Goal: Task Accomplishment & Management: Complete application form

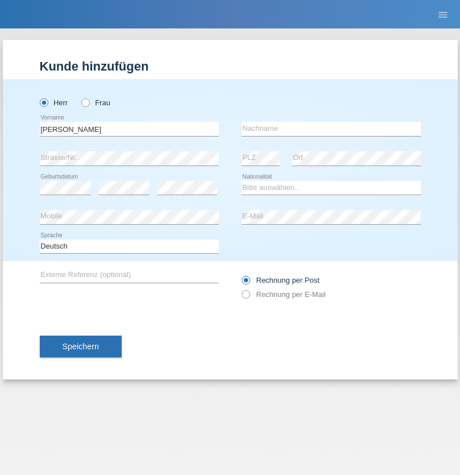
type input "[PERSON_NAME]"
click at [331, 129] on input "text" at bounding box center [331, 129] width 179 height 14
type input "Nazilli"
select select "AT"
select select "C"
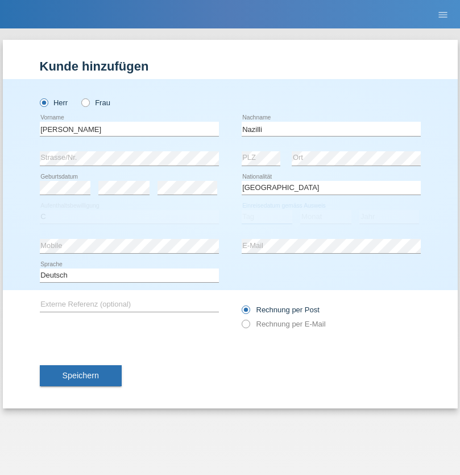
select select "01"
select select "11"
select select "2017"
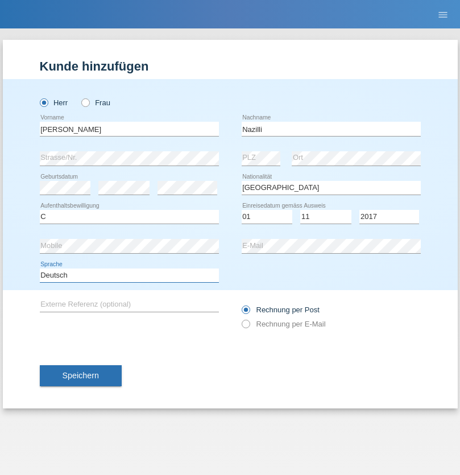
select select "en"
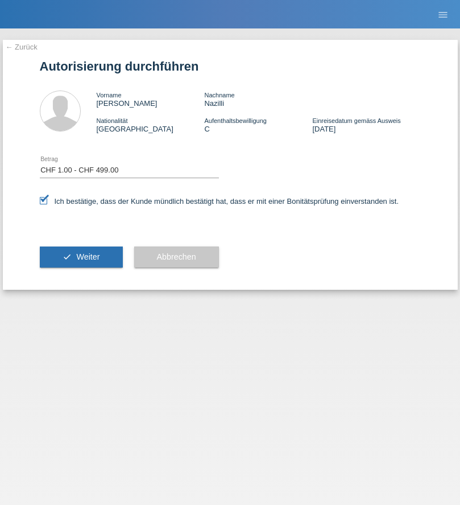
select select "1"
click at [81, 257] on span "Weiter" at bounding box center [87, 256] width 23 height 9
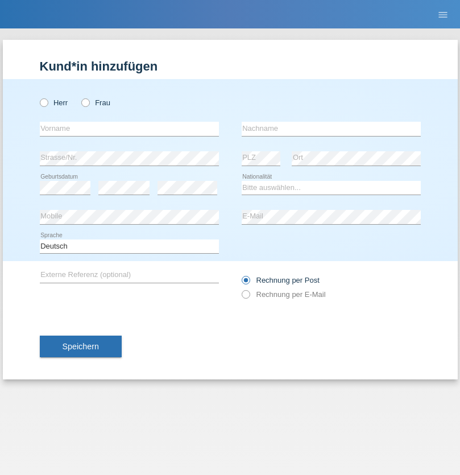
radio input "true"
click at [129, 129] on input "text" at bounding box center [129, 129] width 179 height 14
type input "Ganaj"
click at [331, 129] on input "text" at bounding box center [331, 129] width 179 height 14
type input "Fadil"
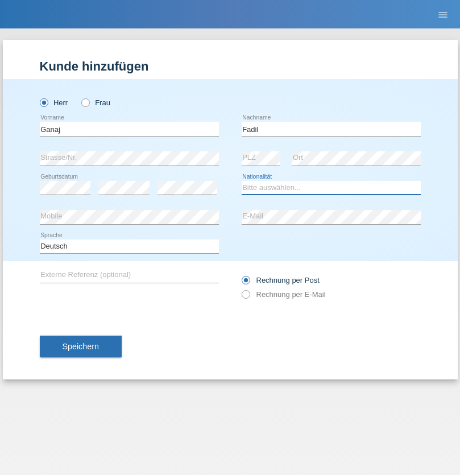
select select "XK"
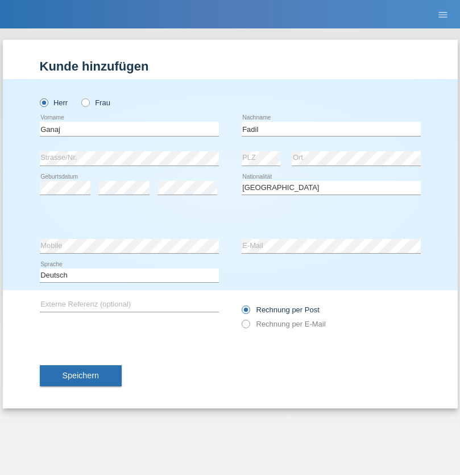
select select "C"
select select "11"
select select "08"
select select "2021"
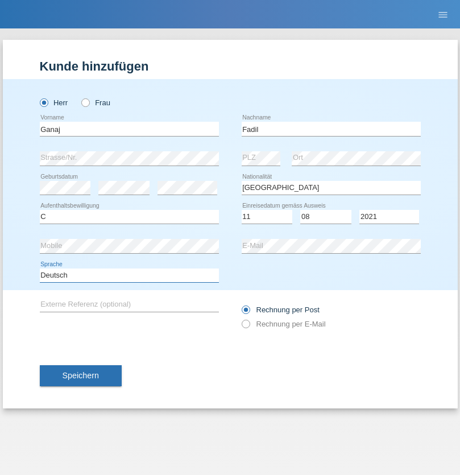
select select "en"
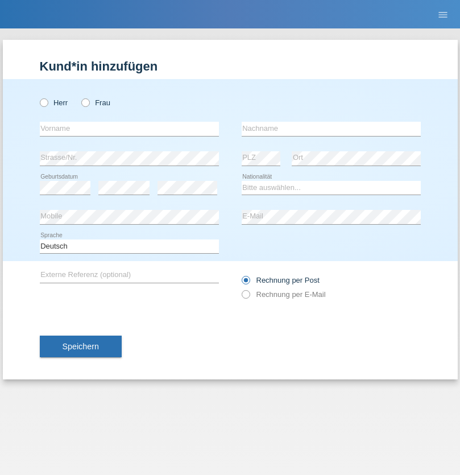
radio input "true"
click at [129, 129] on input "text" at bounding box center [129, 129] width 179 height 14
type input "[PERSON_NAME]"
click at [331, 129] on input "text" at bounding box center [331, 129] width 179 height 14
type input "Muja"
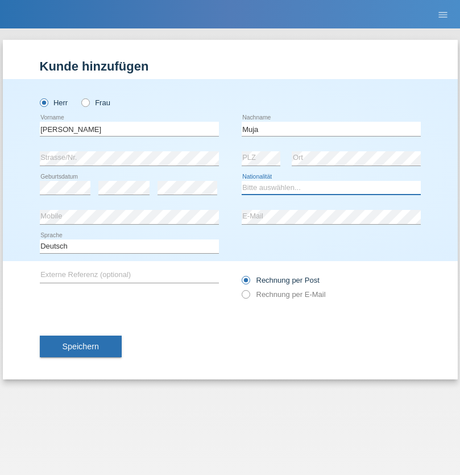
select select "XK"
select select "C"
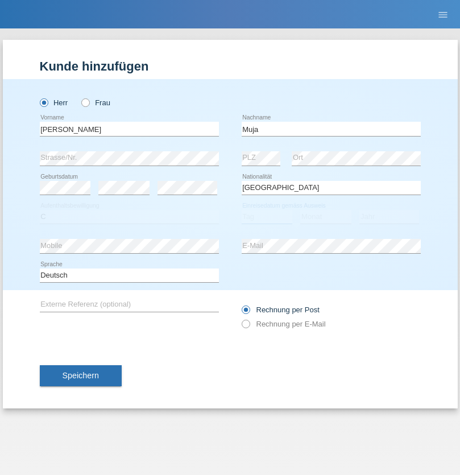
select select "03"
select select "07"
select select "2021"
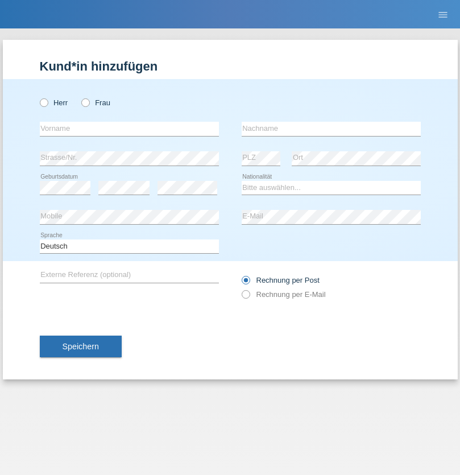
radio input "true"
click at [129, 129] on input "text" at bounding box center [129, 129] width 179 height 14
type input "Thomas"
click at [331, 129] on input "text" at bounding box center [331, 129] width 179 height 14
type input "Berger"
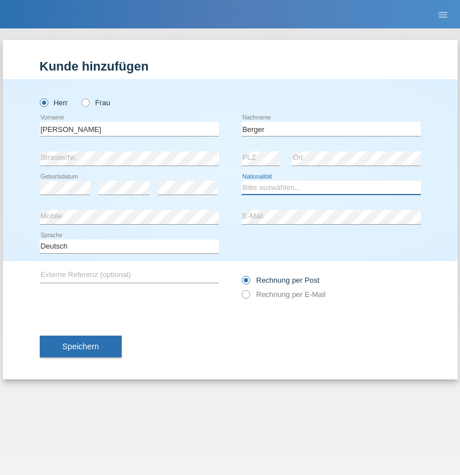
select select "CH"
radio input "true"
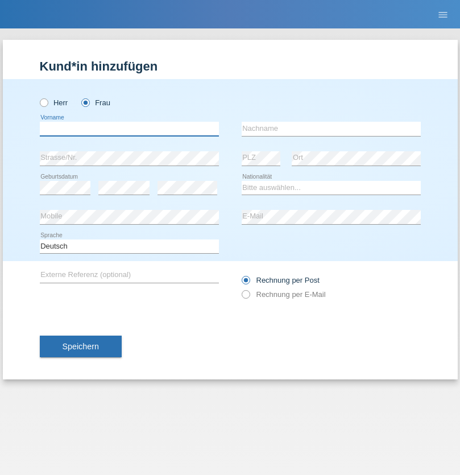
click at [129, 129] on input "text" at bounding box center [129, 129] width 179 height 14
type input "Teixeira da Silva Moço"
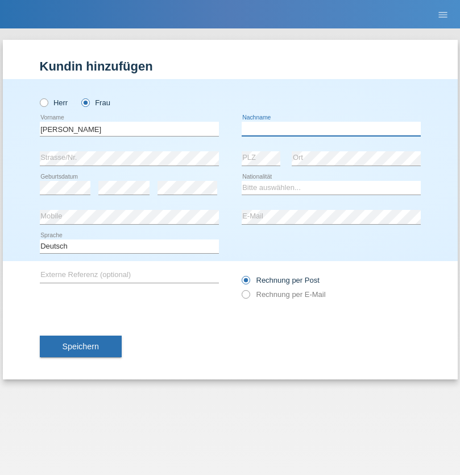
click at [331, 129] on input "text" at bounding box center [331, 129] width 179 height 14
type input "Paula"
select select "PT"
select select "C"
select select "28"
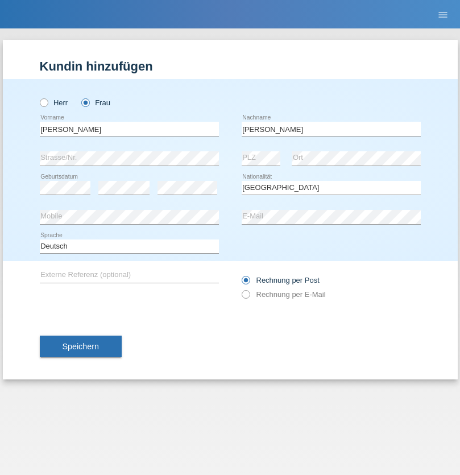
select select "03"
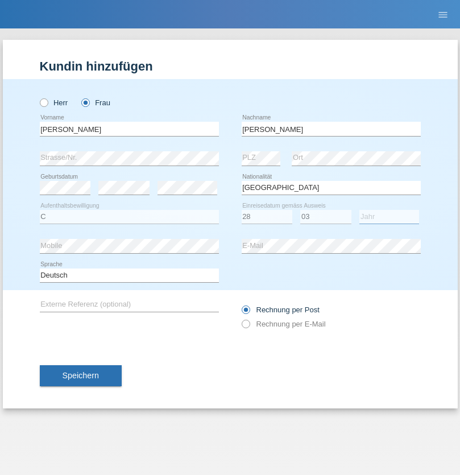
select select "2005"
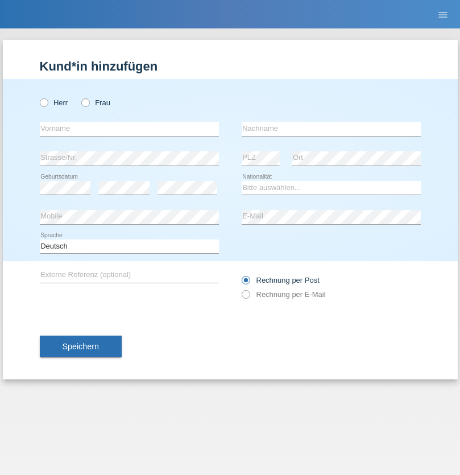
radio input "true"
click at [129, 129] on input "text" at bounding box center [129, 129] width 179 height 14
type input "Anelia"
click at [331, 129] on input "text" at bounding box center [331, 129] width 179 height 14
type input "Georgieva"
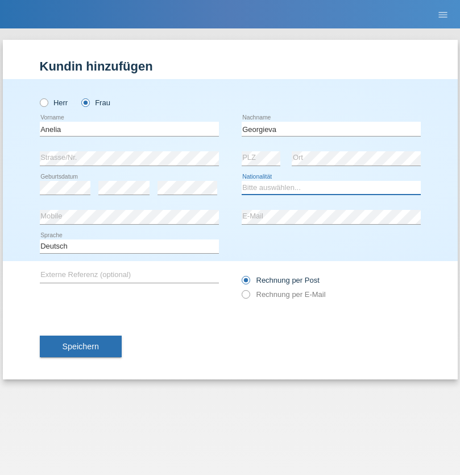
select select "BG"
select select "C"
select select "18"
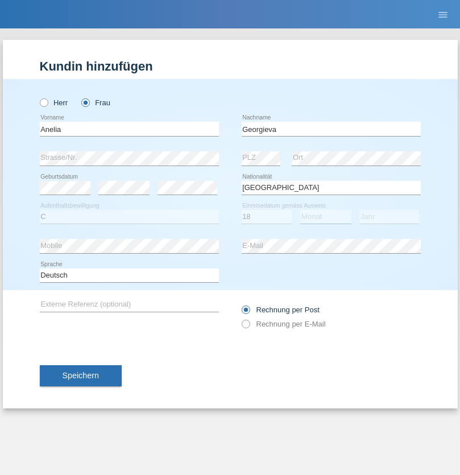
select select "03"
select select "2021"
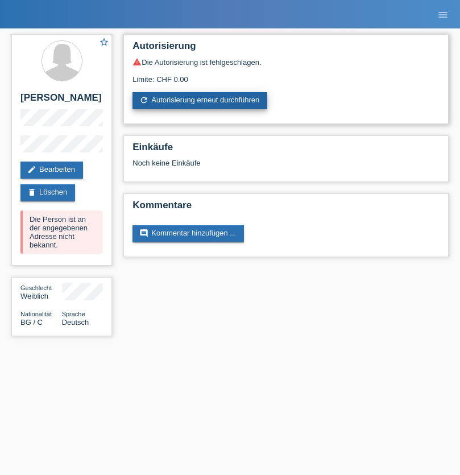
click at [201, 101] on link "refresh Autorisierung erneut durchführen" at bounding box center [200, 100] width 135 height 17
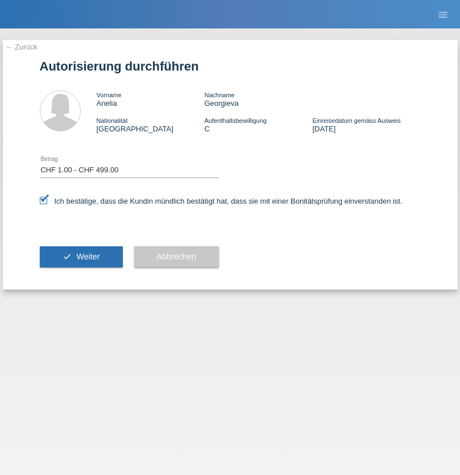
select select "1"
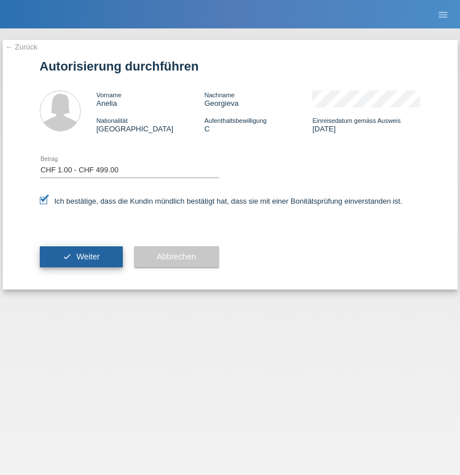
click at [81, 257] on span "Weiter" at bounding box center [87, 256] width 23 height 9
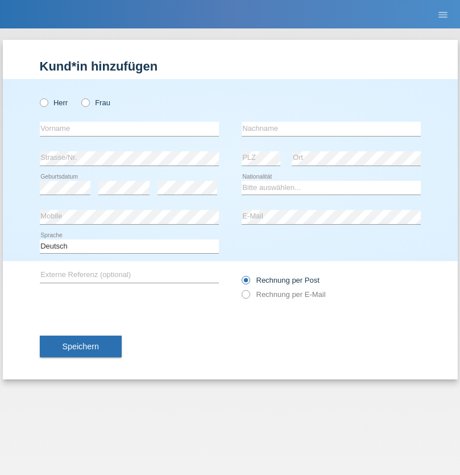
radio input "true"
click at [129, 129] on input "text" at bounding box center [129, 129] width 179 height 14
type input "Momand"
click at [331, 129] on input "text" at bounding box center [331, 129] width 179 height 14
type input "Azmat"
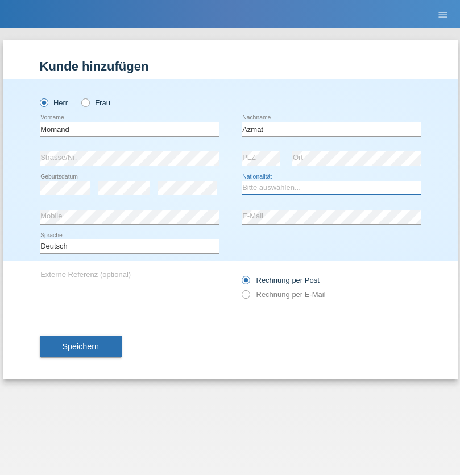
select select "CH"
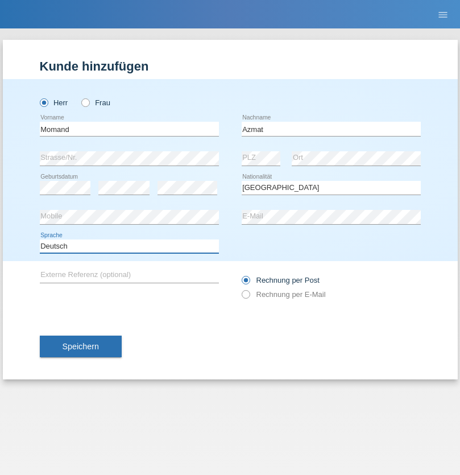
select select "en"
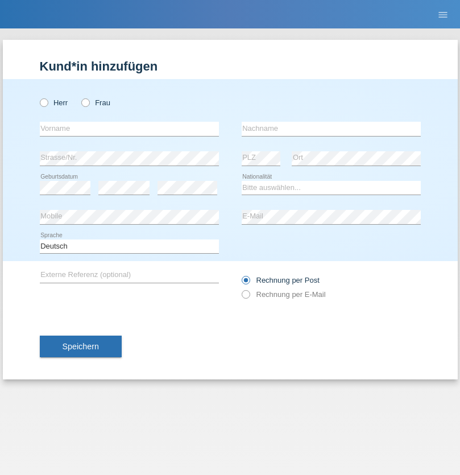
radio input "true"
click at [129, 129] on input "text" at bounding box center [129, 129] width 179 height 14
type input "Allan"
click at [331, 129] on input "text" at bounding box center [331, 129] width 179 height 14
type input "Theurillat"
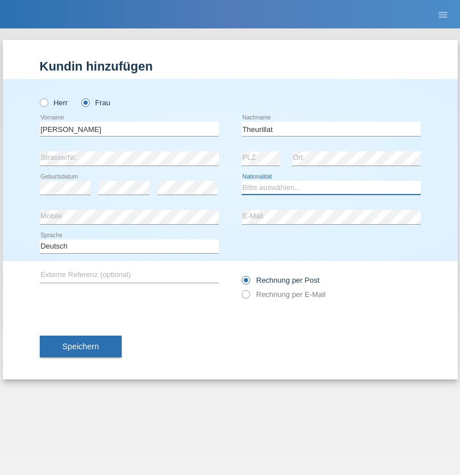
select select "CH"
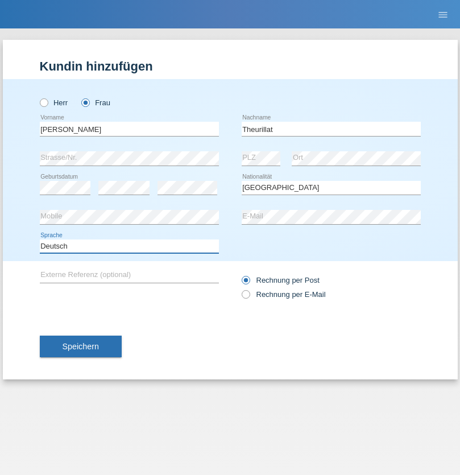
select select "en"
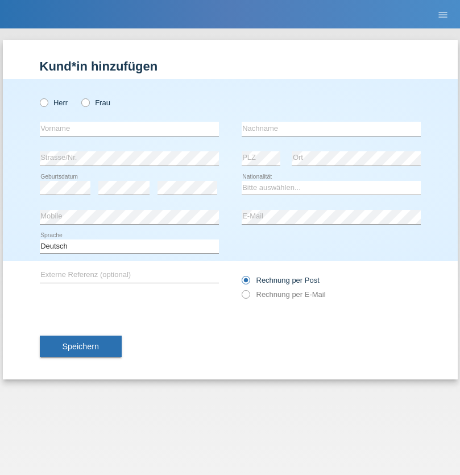
radio input "true"
click at [129, 129] on input "text" at bounding box center [129, 129] width 179 height 14
type input "Jack"
click at [331, 129] on input "text" at bounding box center [331, 129] width 179 height 14
type input "Graf"
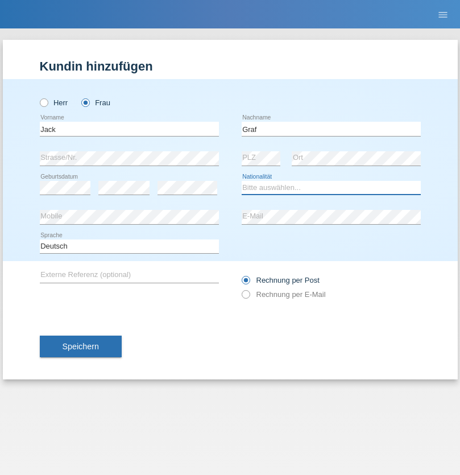
select select "CH"
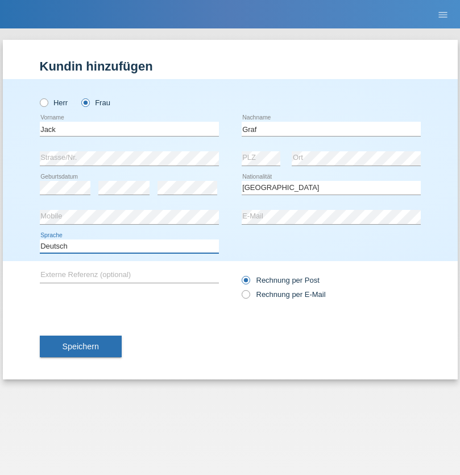
select select "en"
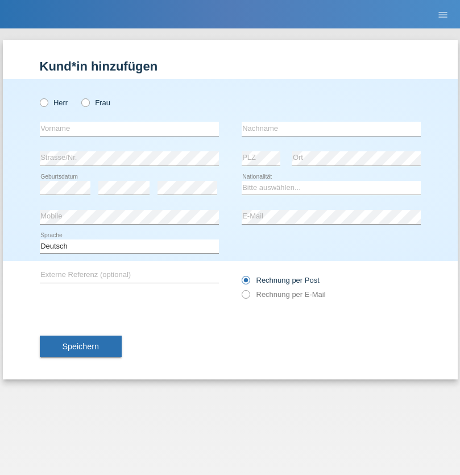
radio input "true"
click at [129, 129] on input "text" at bounding box center [129, 129] width 179 height 14
type input "Teklay"
click at [331, 129] on input "text" at bounding box center [331, 129] width 179 height 14
type input "Fiori"
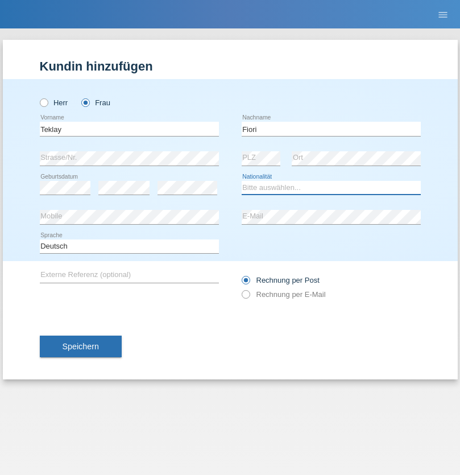
select select "ER"
select select "C"
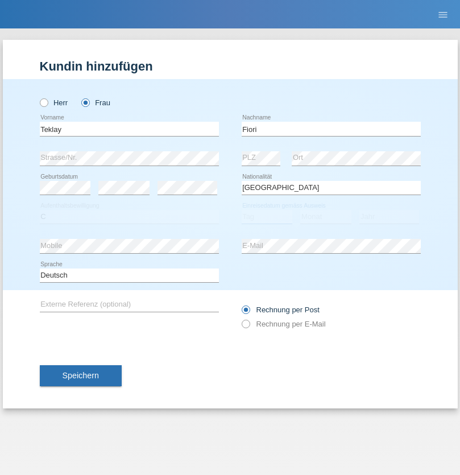
select select "11"
select select "08"
select select "2021"
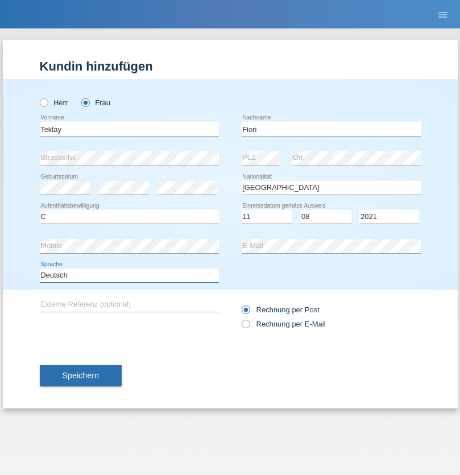
select select "en"
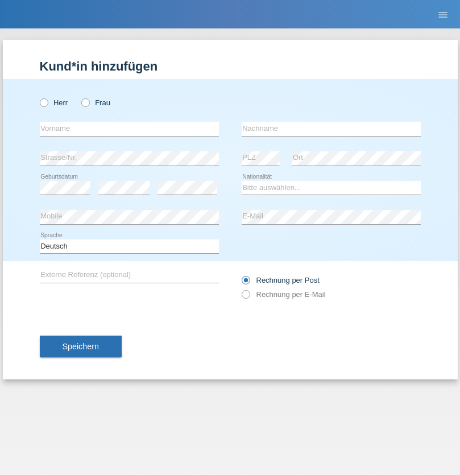
radio input "true"
click at [129, 129] on input "text" at bounding box center [129, 129] width 179 height 14
type input "Sadia"
click at [331, 129] on input "text" at bounding box center [331, 129] width 179 height 14
type input "Nejmaoui"
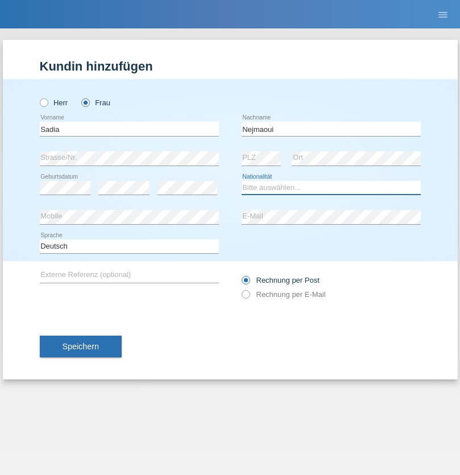
select select "MA"
select select "C"
select select "01"
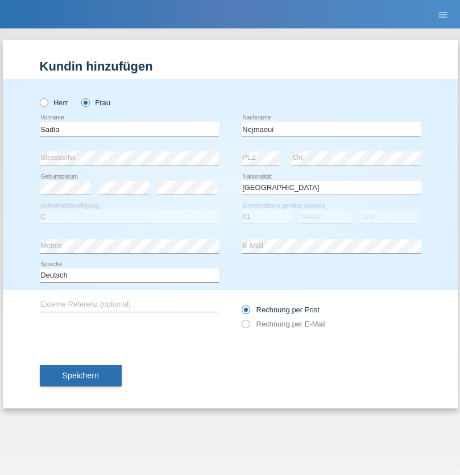
select select "06"
select select "1964"
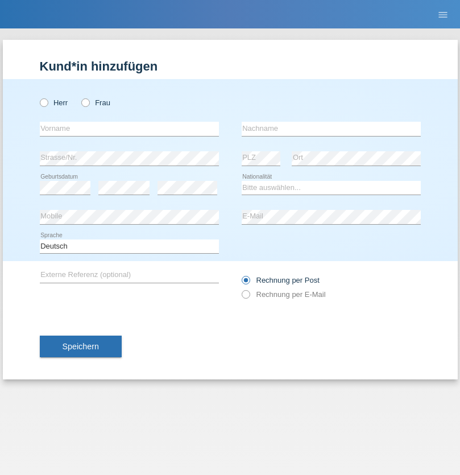
radio input "true"
click at [129, 129] on input "text" at bounding box center [129, 129] width 179 height 14
type input "Carlos"
click at [331, 129] on input "text" at bounding box center [331, 129] width 179 height 14
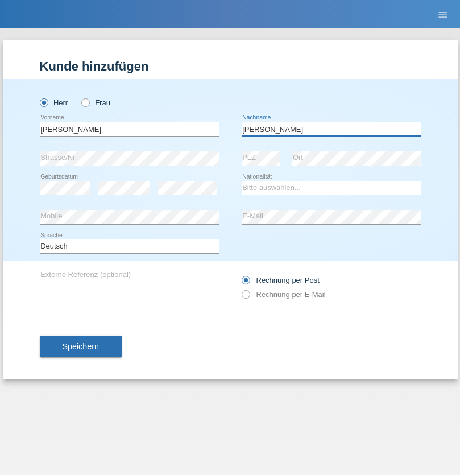
type input "Nobrega"
select select "CH"
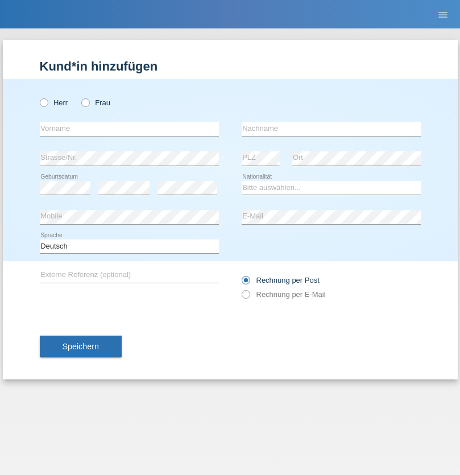
radio input "true"
click at [129, 129] on input "text" at bounding box center [129, 129] width 179 height 14
type input "Thivagaran"
click at [331, 129] on input "text" at bounding box center [331, 129] width 179 height 14
type input "Selvanayagam"
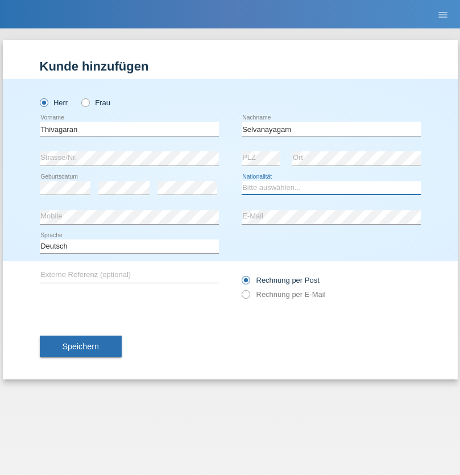
select select "LK"
select select "C"
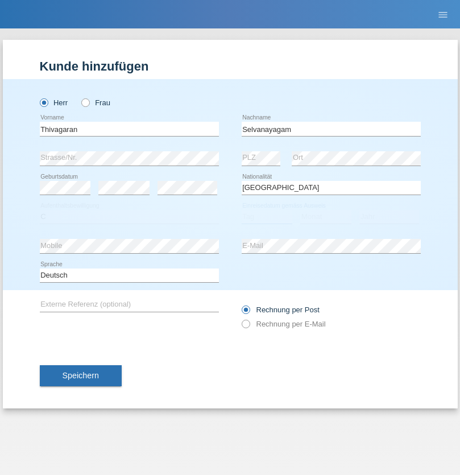
select select "23"
select select "03"
select select "2021"
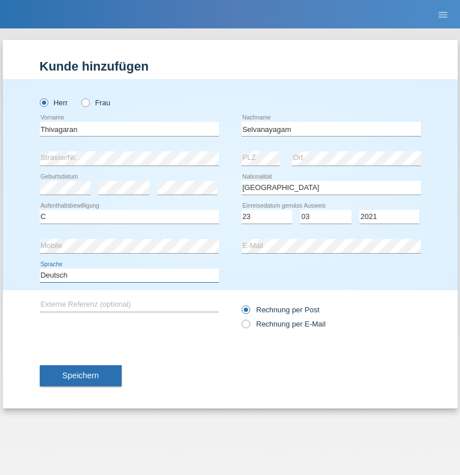
select select "en"
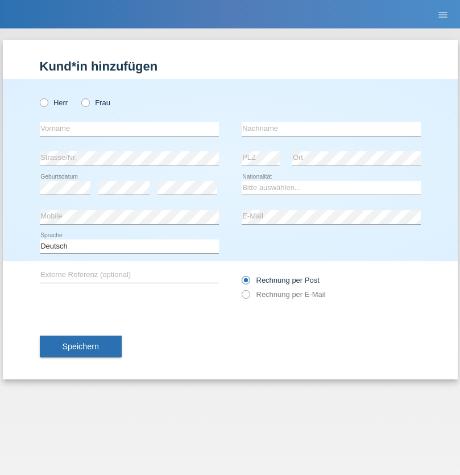
radio input "true"
click at [129, 129] on input "text" at bounding box center [129, 129] width 179 height 14
type input "[PERSON_NAME]"
click at [331, 129] on input "text" at bounding box center [331, 129] width 179 height 14
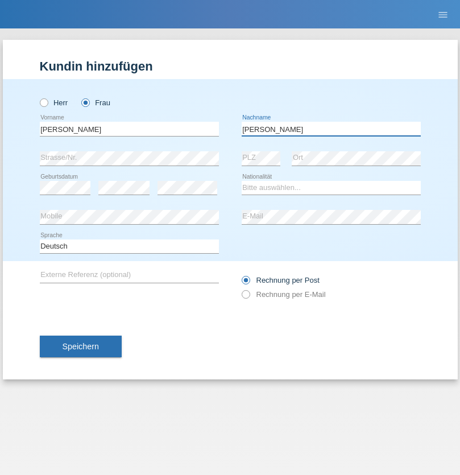
type input "[PERSON_NAME]"
select select "CH"
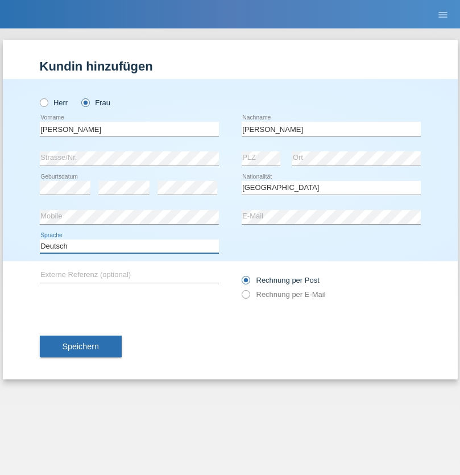
select select "en"
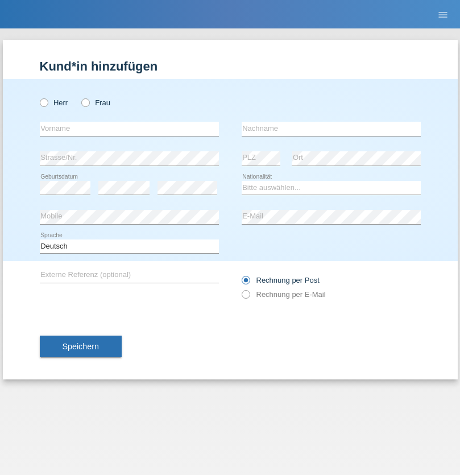
radio input "true"
click at [129, 129] on input "text" at bounding box center [129, 129] width 179 height 14
type input "Tymur"
click at [331, 129] on input "text" at bounding box center [331, 129] width 179 height 14
type input "Hunderchuk"
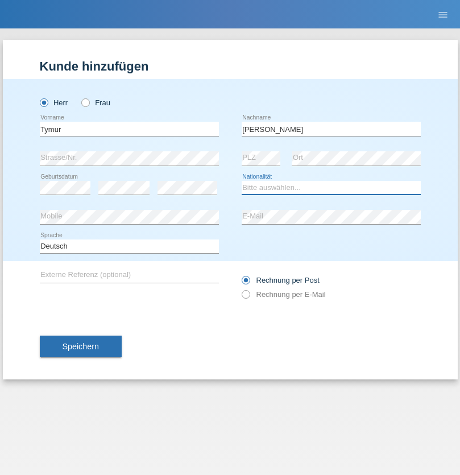
select select "UA"
select select "C"
select select "20"
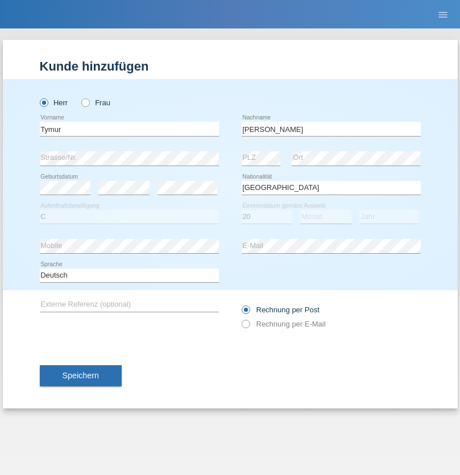
select select "08"
select select "2021"
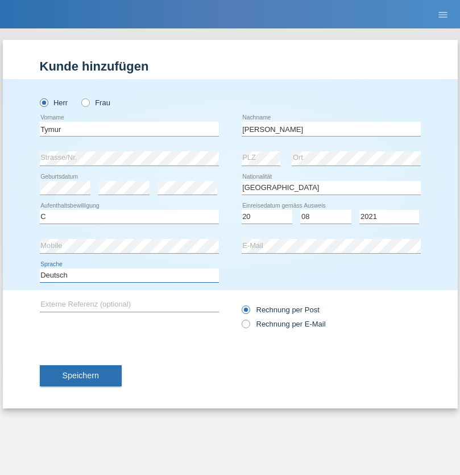
select select "en"
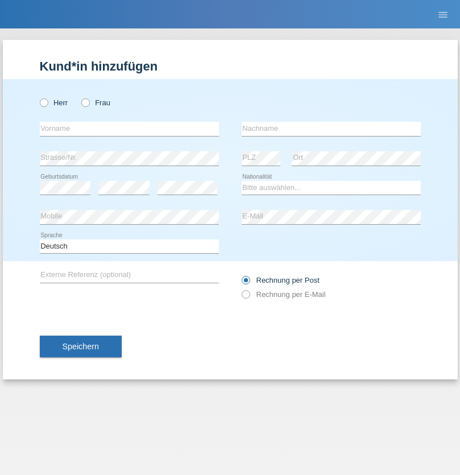
radio input "true"
click at [129, 129] on input "text" at bounding box center [129, 129] width 179 height 14
type input "Tymur"
click at [331, 129] on input "text" at bounding box center [331, 129] width 179 height 14
type input "Hunderchuj"
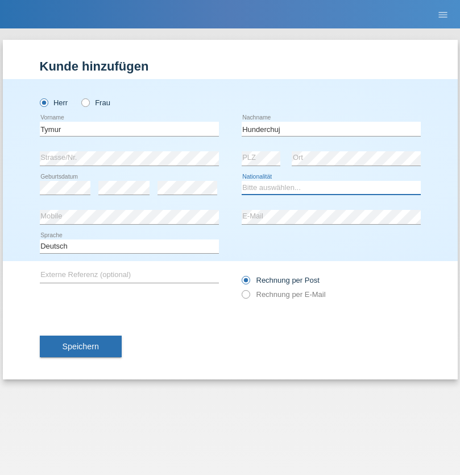
select select "UA"
select select "C"
select select "20"
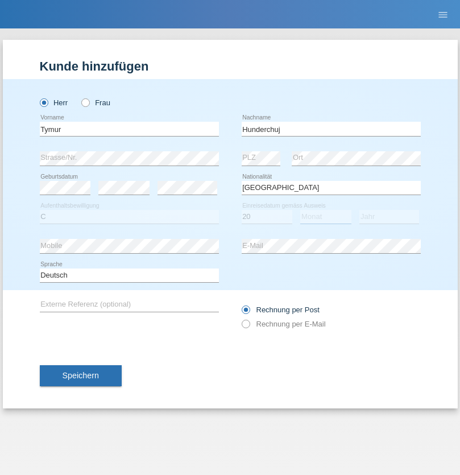
select select "08"
select select "2021"
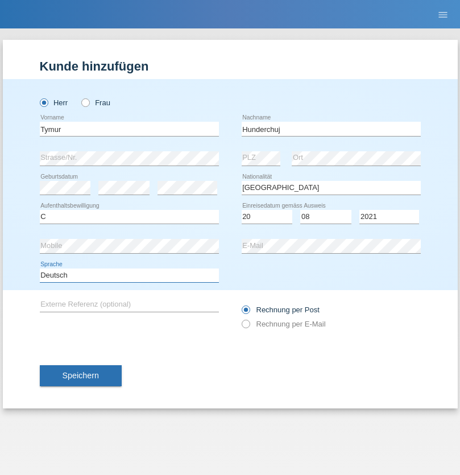
select select "en"
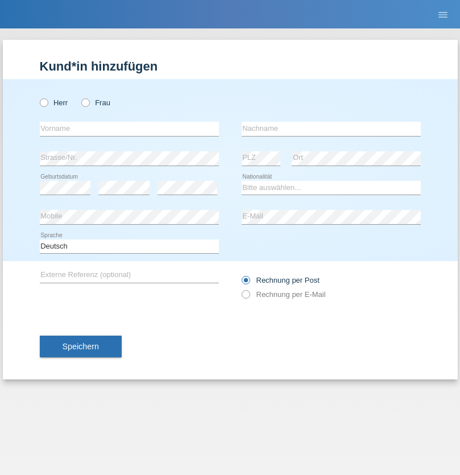
radio input "true"
click at [129, 129] on input "text" at bounding box center [129, 129] width 179 height 14
type input "Dominik"
click at [331, 129] on input "text" at bounding box center [331, 129] width 179 height 14
type input "Tropp"
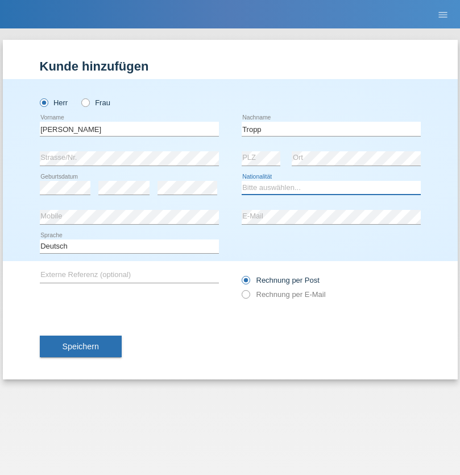
select select "SK"
select select "C"
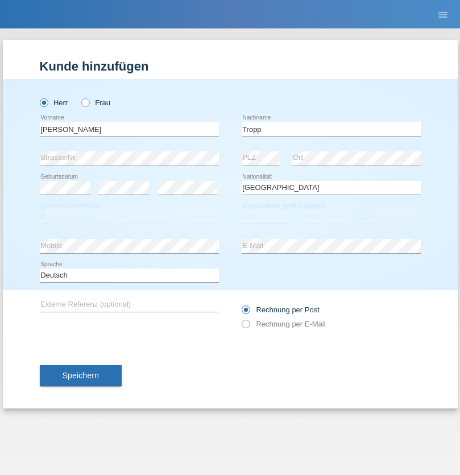
select select "11"
select select "08"
select select "2021"
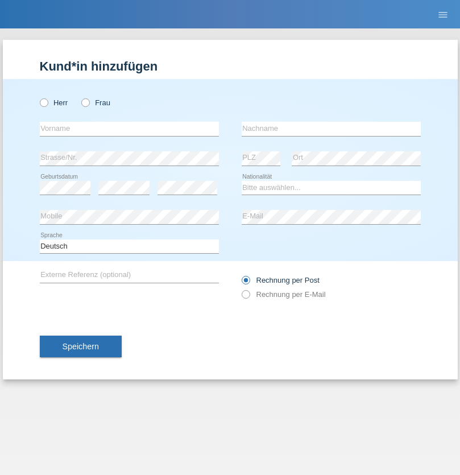
radio input "true"
click at [129, 129] on input "text" at bounding box center [129, 129] width 179 height 14
type input "[PERSON_NAME]"
click at [331, 129] on input "text" at bounding box center [331, 129] width 179 height 14
type input "Ringle"
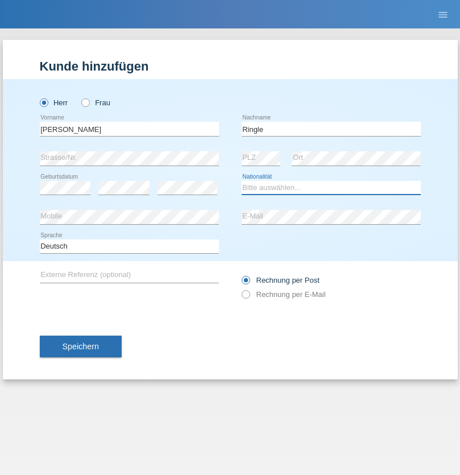
select select "DE"
select select "C"
select select "06"
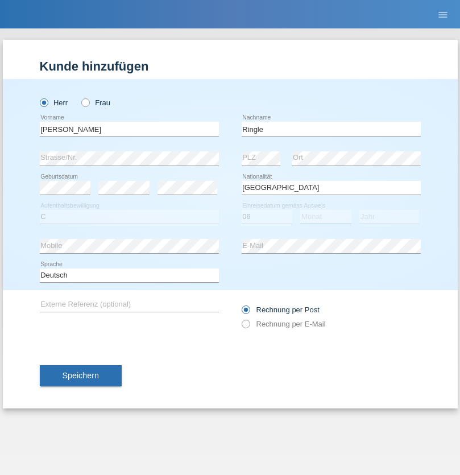
select select "01"
select select "2021"
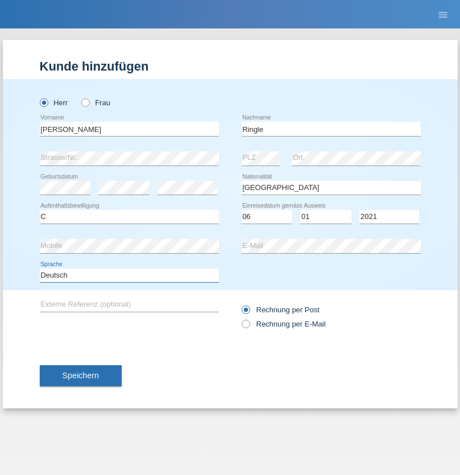
select select "en"
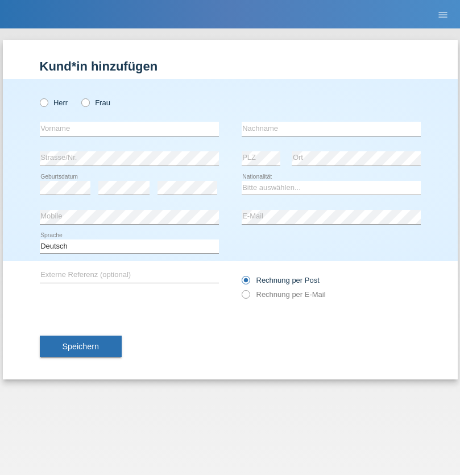
radio input "true"
click at [129, 129] on input "text" at bounding box center [129, 129] width 179 height 14
type input "Junior"
click at [331, 129] on input "text" at bounding box center [331, 129] width 179 height 14
type input "Mauricio"
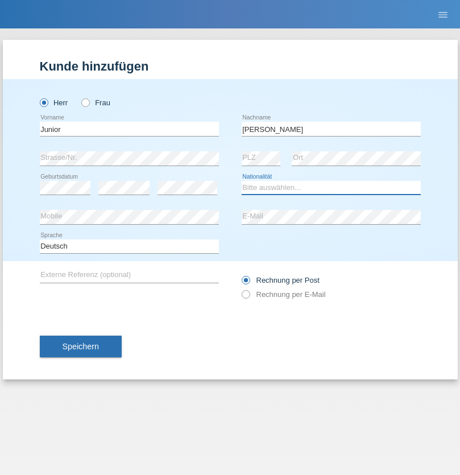
select select "CH"
radio input "true"
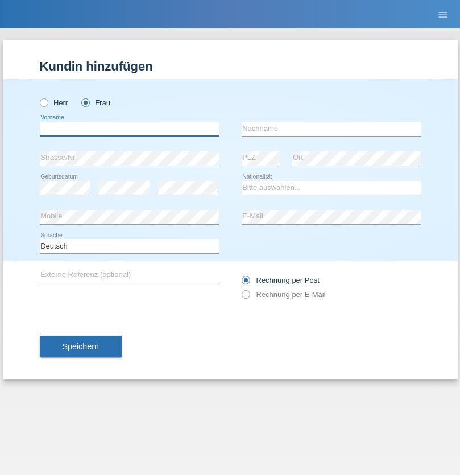
click at [129, 129] on input "text" at bounding box center [129, 129] width 179 height 14
type input "Maria Fernanda"
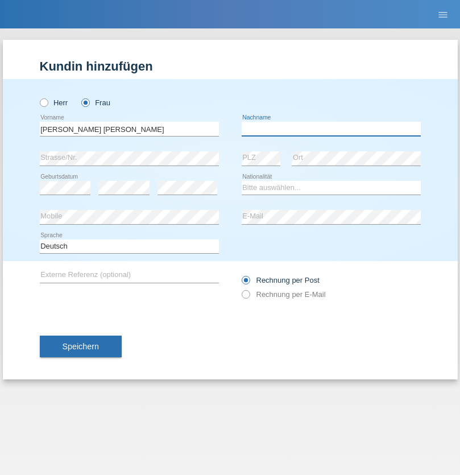
click at [331, 129] on input "text" at bounding box center [331, 129] width 179 height 14
type input "Knusel Campillo"
select select "CH"
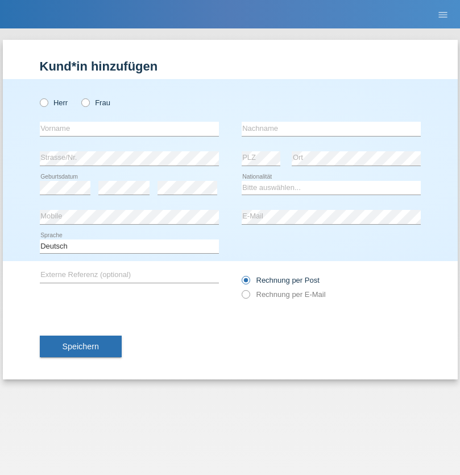
radio input "true"
click at [129, 129] on input "text" at bounding box center [129, 129] width 179 height 14
type input "Beqiri"
click at [331, 129] on input "text" at bounding box center [331, 129] width 179 height 14
type input "Shpresa"
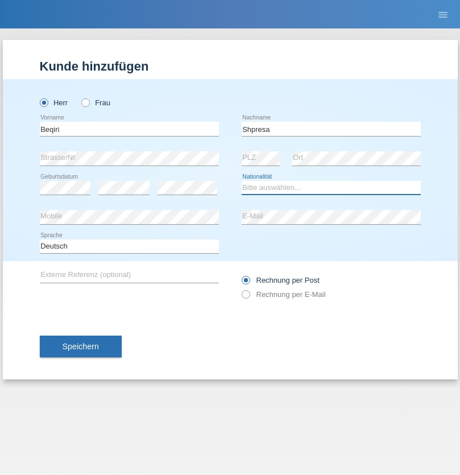
select select "XK"
select select "C"
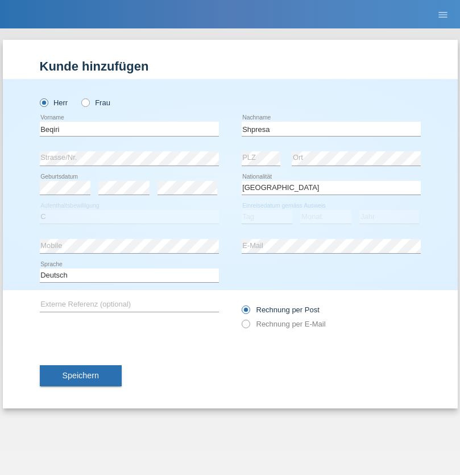
select select "08"
select select "02"
select select "1979"
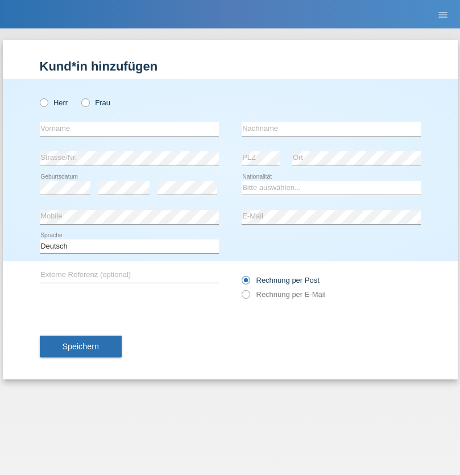
radio input "true"
click at [129, 129] on input "text" at bounding box center [129, 129] width 179 height 14
type input "[PERSON_NAME]"
click at [331, 129] on input "text" at bounding box center [331, 129] width 179 height 14
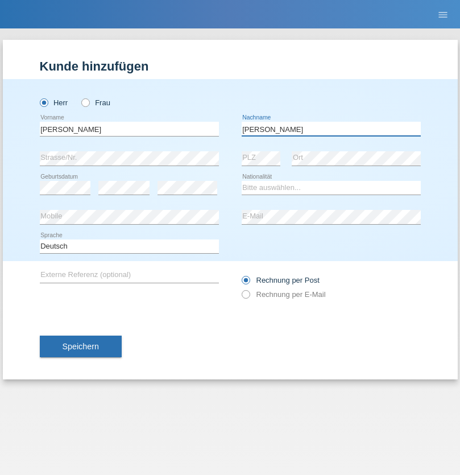
type input "[PERSON_NAME]"
select select "CH"
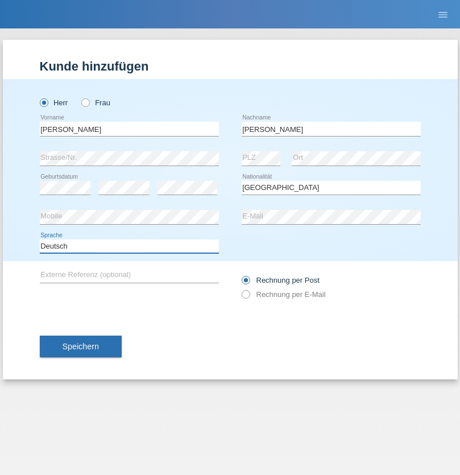
select select "en"
